Goal: Information Seeking & Learning: Learn about a topic

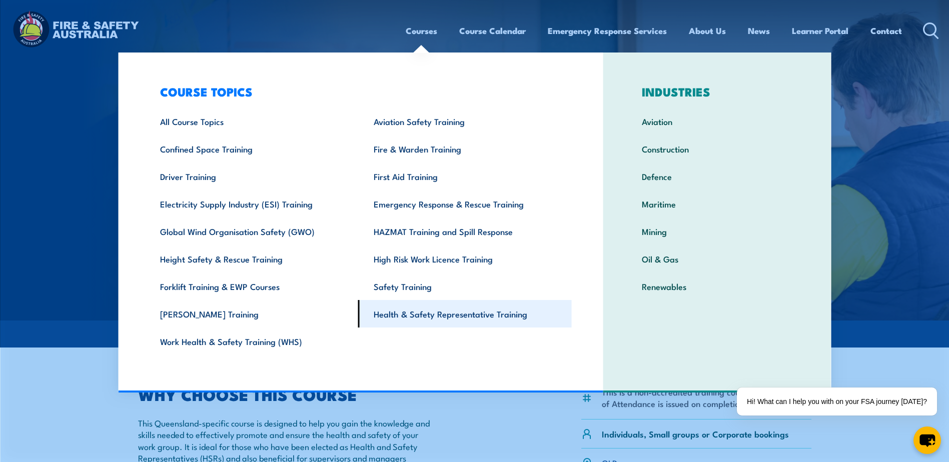
click at [434, 311] on link "Health & Safety Representative Training" at bounding box center [465, 314] width 214 height 28
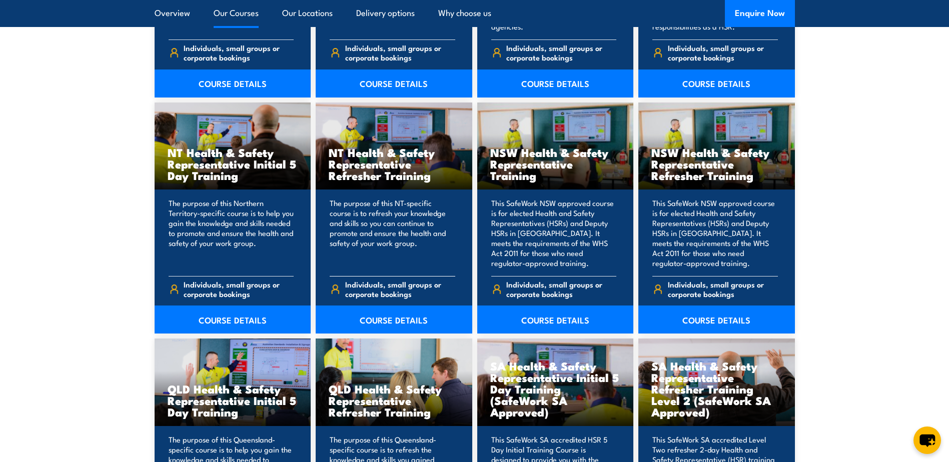
scroll to position [1051, 0]
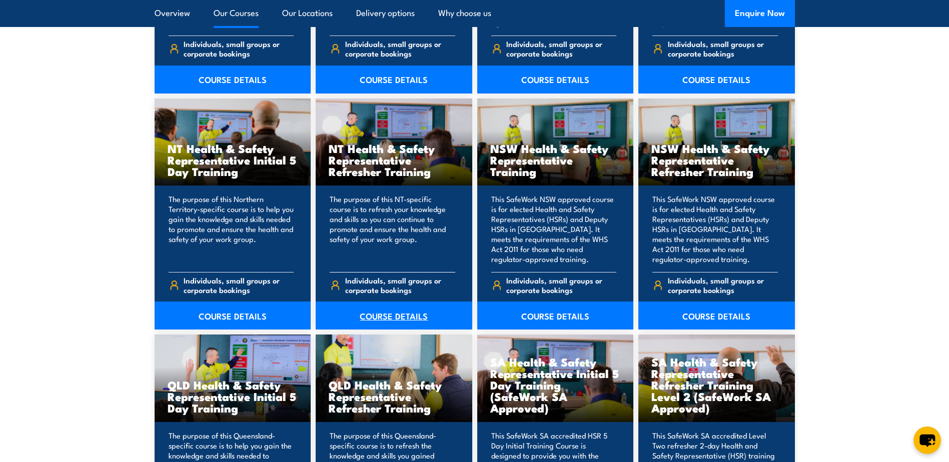
click at [387, 312] on link "COURSE DETAILS" at bounding box center [394, 316] width 157 height 28
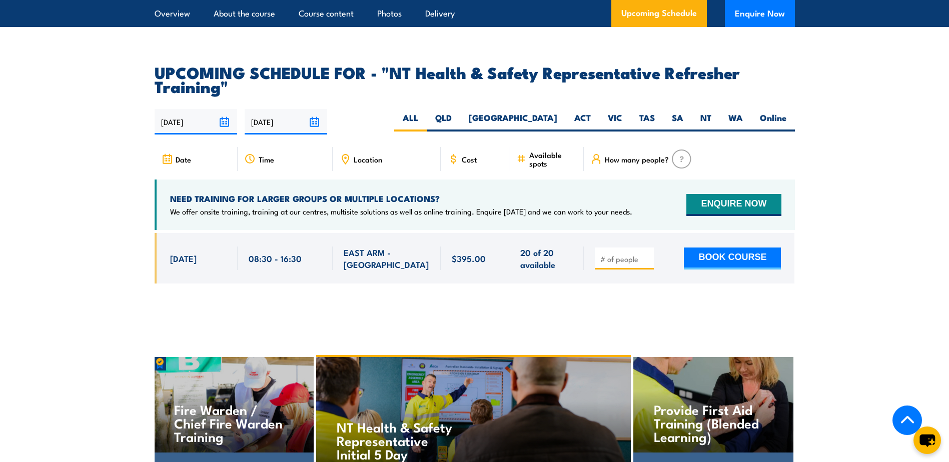
scroll to position [1501, 0]
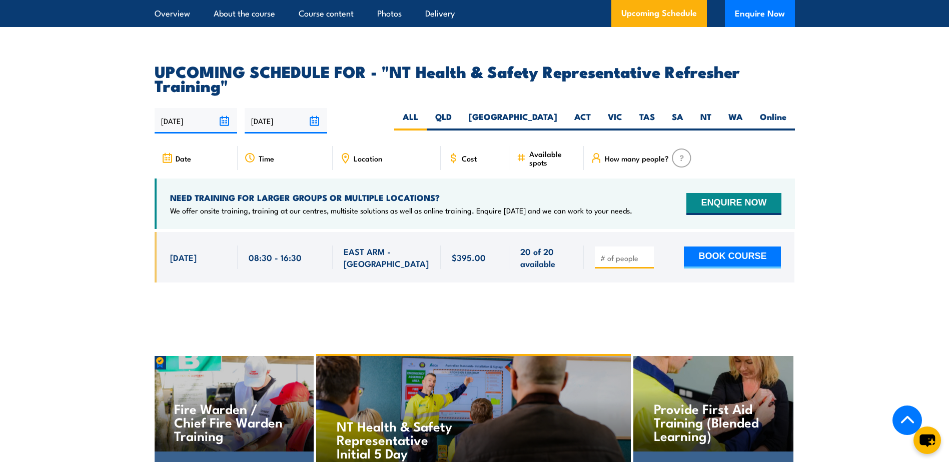
drag, startPoint x: 110, startPoint y: 181, endPoint x: 103, endPoint y: 197, distance: 17.5
click at [112, 183] on section "UPCOMING SCHEDULE FOR - "NT Health & Safety Representative Refresher Training" …" at bounding box center [474, 181] width 949 height 234
